Goal: Transaction & Acquisition: Book appointment/travel/reservation

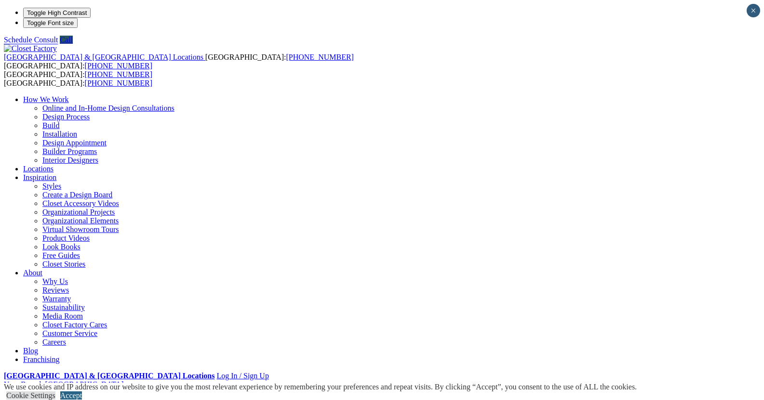
click at [82, 392] on link "Accept" at bounding box center [71, 396] width 22 height 8
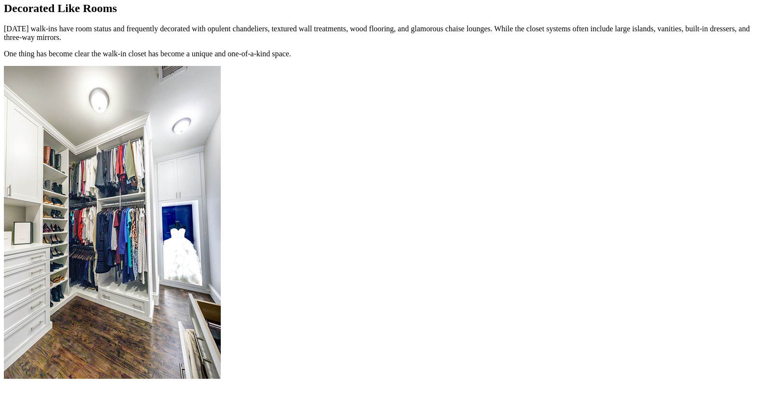
scroll to position [1157, 0]
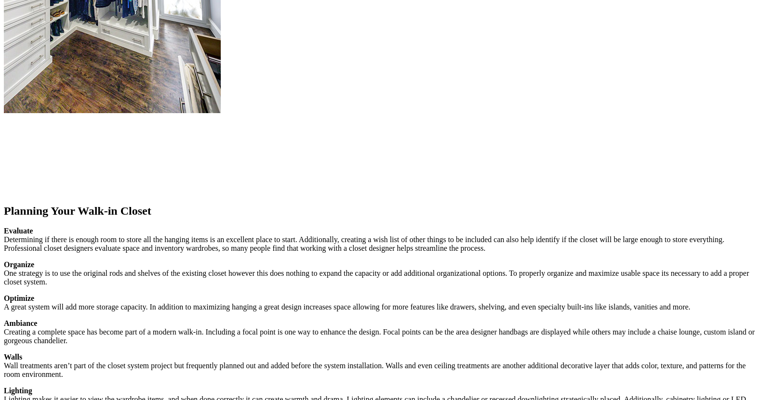
scroll to position [1494, 0]
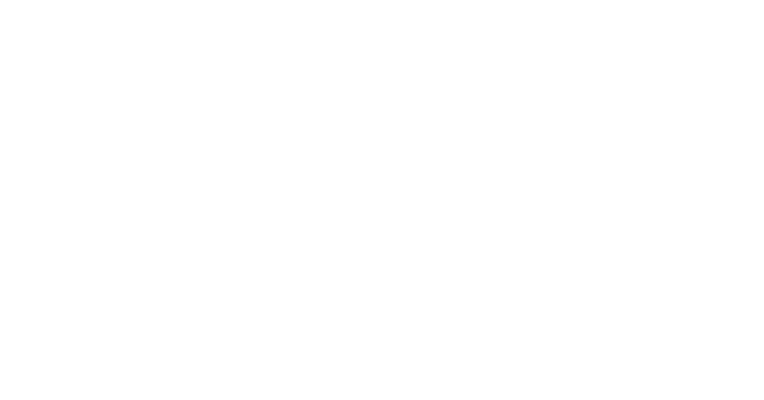
scroll to position [2024, 0]
